Goal: Transaction & Acquisition: Purchase product/service

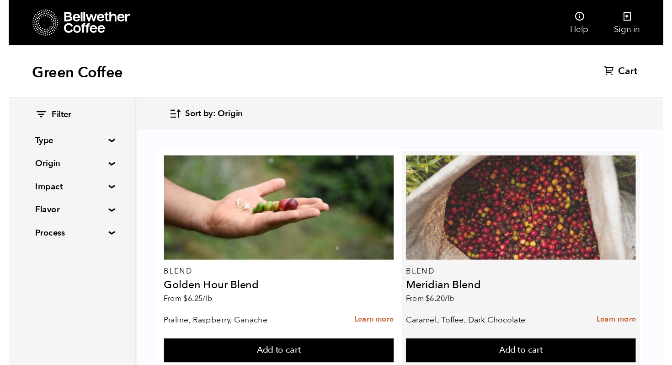
scroll to position [299, 0]
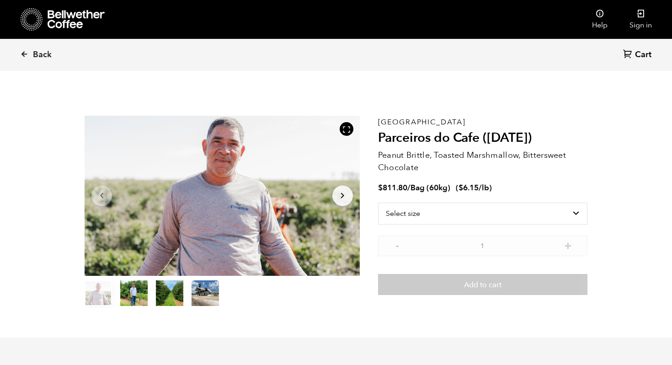
scroll to position [398, 487]
click at [438, 218] on select "Select size Bag (60kg) (132 lbs)" at bounding box center [482, 214] width 209 height 22
select select "bag-3"
click at [378, 203] on select "Select size Bag (60kg) (132 lbs)" at bounding box center [482, 214] width 209 height 22
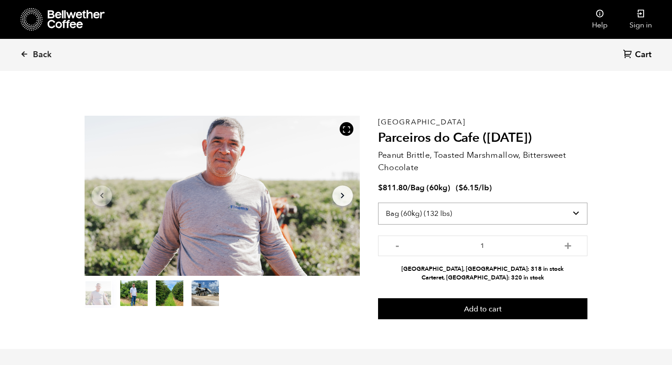
click at [439, 212] on select "Select size Bag (60kg) (132 lbs)" at bounding box center [482, 214] width 209 height 22
click at [378, 203] on select "Select size Bag (60kg) (132 lbs)" at bounding box center [482, 214] width 209 height 22
click at [477, 213] on select "Select size Bag (60kg) (132 lbs)" at bounding box center [482, 214] width 209 height 22
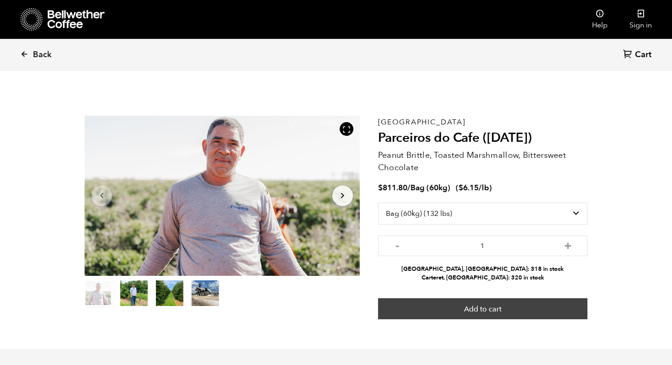
click at [528, 307] on button "Add to cart" at bounding box center [482, 308] width 209 height 21
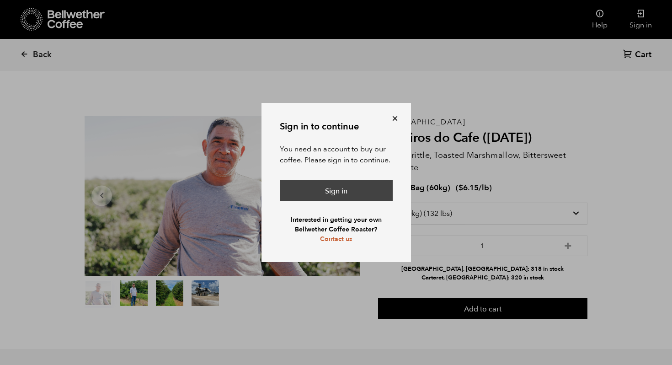
click at [354, 192] on link "Sign in" at bounding box center [336, 190] width 113 height 21
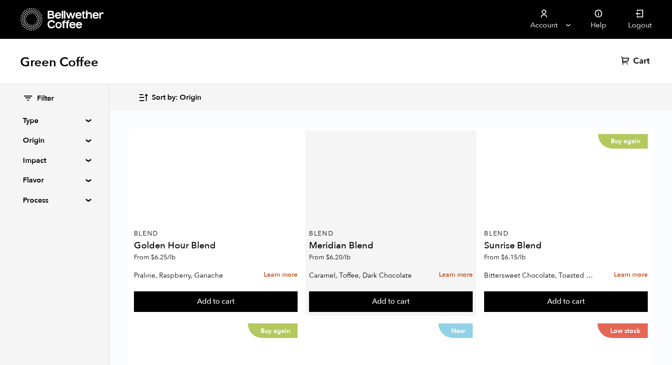
scroll to position [160, 0]
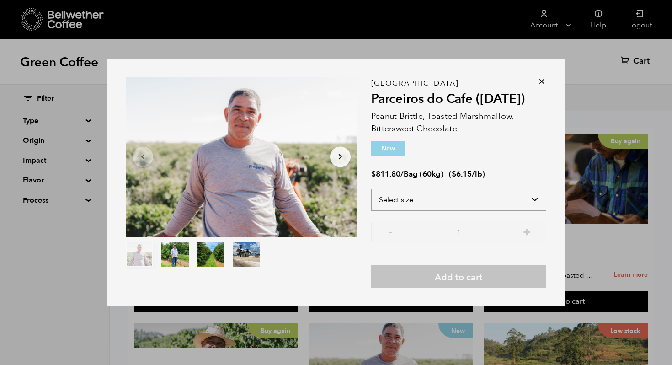
click at [413, 194] on select "Select size Bag (60kg) (132 lbs)" at bounding box center [458, 200] width 175 height 22
select select "bag-3"
click at [371, 189] on select "Select size Bag (60kg) (132 lbs)" at bounding box center [458, 200] width 175 height 22
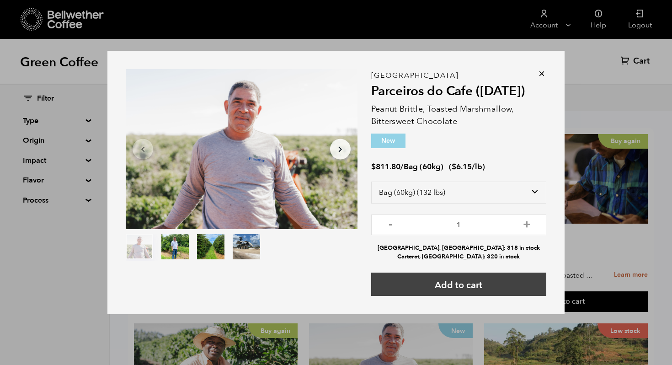
click at [461, 285] on button "Add to cart" at bounding box center [458, 283] width 175 height 23
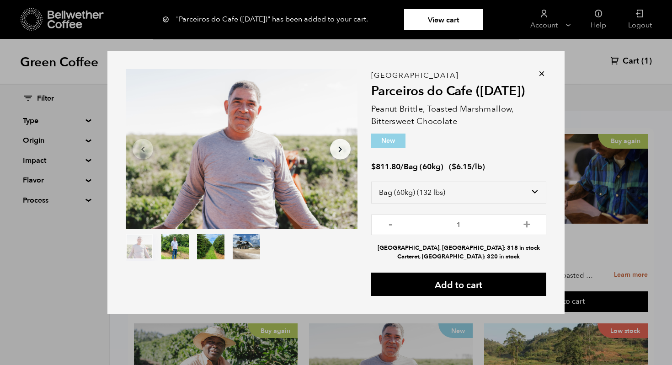
click at [427, 18] on link "View cart" at bounding box center [443, 19] width 79 height 21
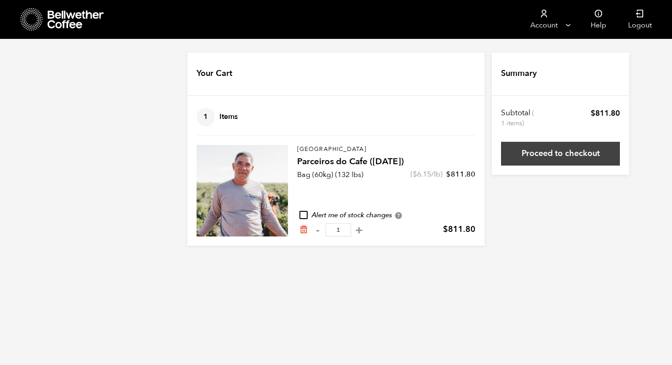
click at [553, 151] on link "Proceed to checkout" at bounding box center [560, 154] width 119 height 24
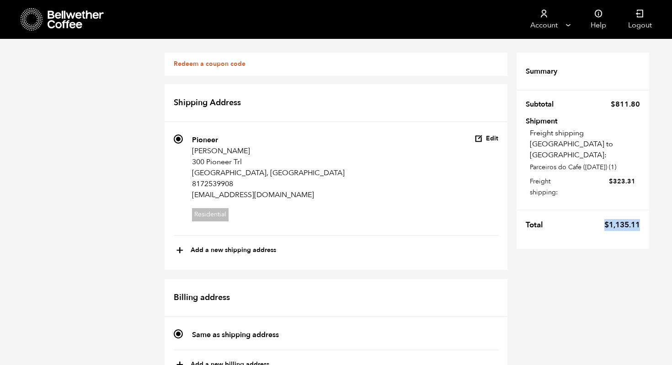
drag, startPoint x: 602, startPoint y: 205, endPoint x: 639, endPoint y: 205, distance: 37.5
click at [639, 215] on td "$ 1,135.11" at bounding box center [619, 225] width 41 height 20
copy bdi "$ 1,135.11"
